Goal: Navigation & Orientation: Go to known website

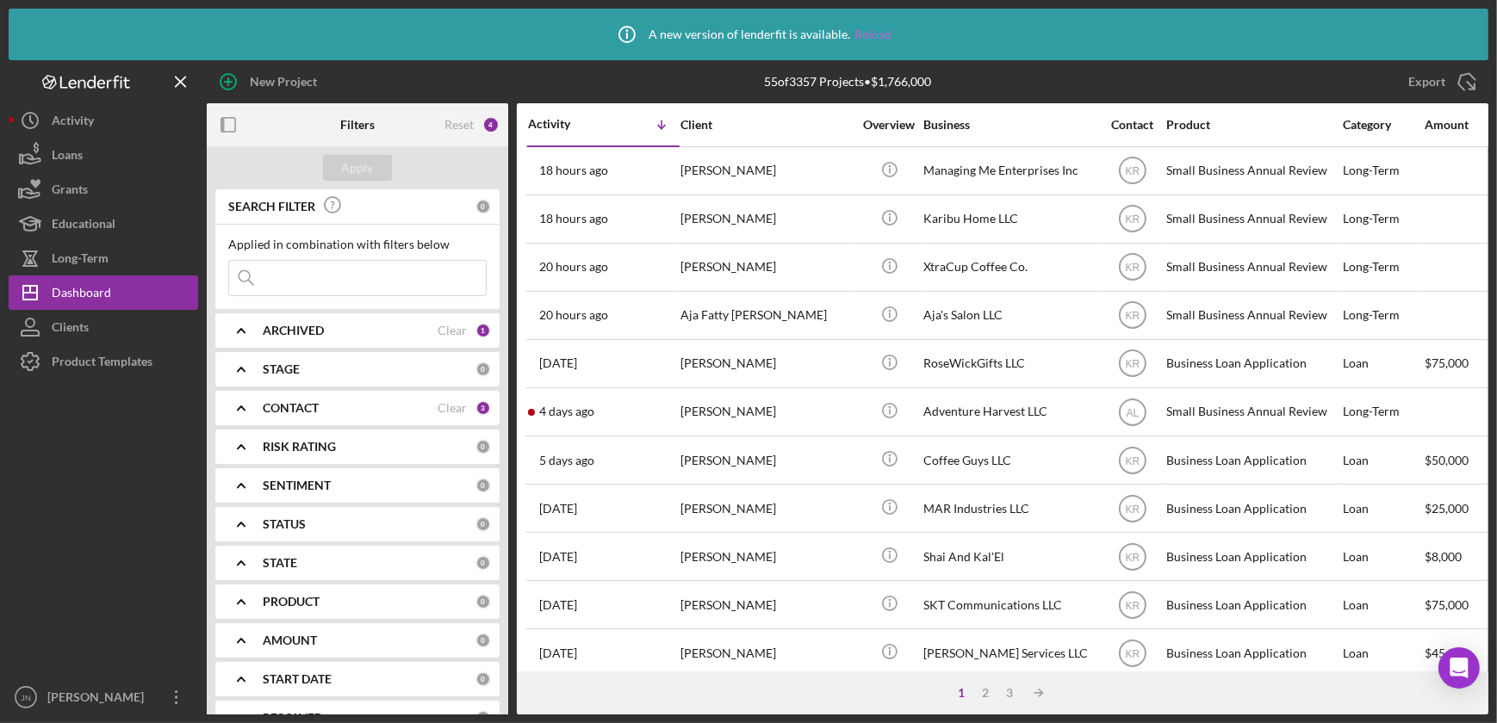
drag, startPoint x: 0, startPoint y: 0, endPoint x: 863, endPoint y: 34, distance: 863.6
click at [863, 34] on link "Reload" at bounding box center [872, 35] width 37 height 14
